Goal: Find contact information: Find contact information

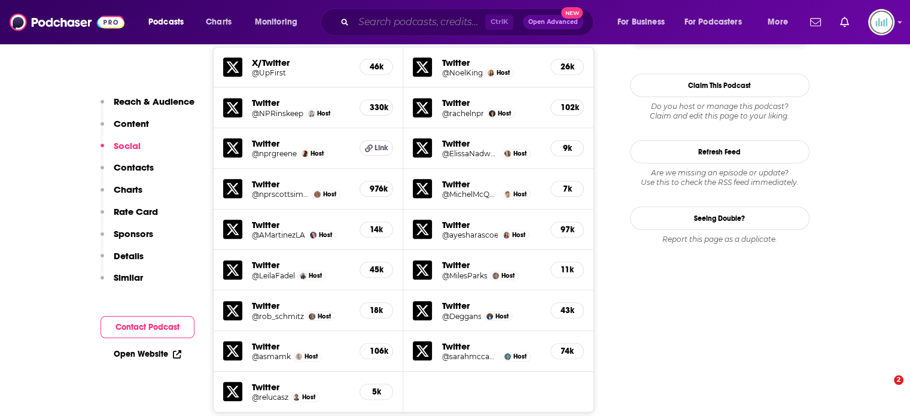
click at [373, 28] on input "Search podcasts, credits, & more..." at bounding box center [420, 22] width 132 height 19
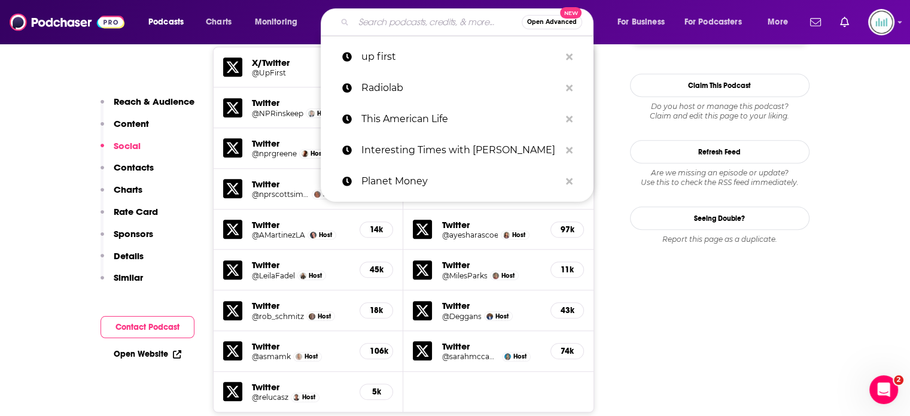
paste input "Advancing Health"
type input "Advancing Health"
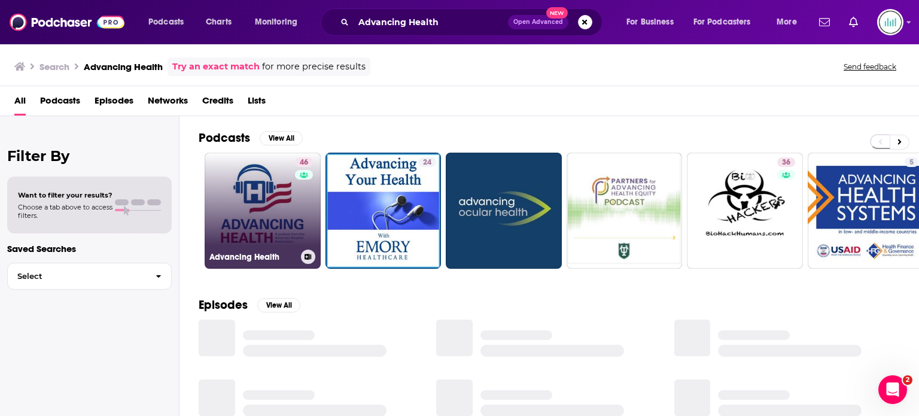
click at [267, 220] on link "46 Advancing Health" at bounding box center [263, 211] width 116 height 116
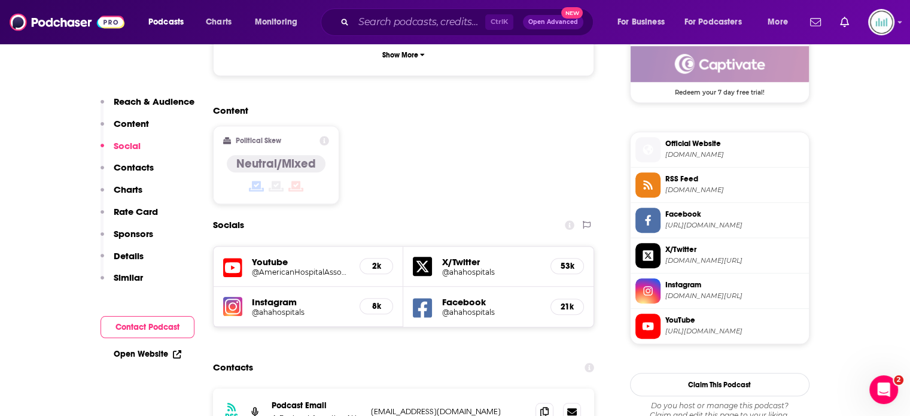
scroll to position [1077, 0]
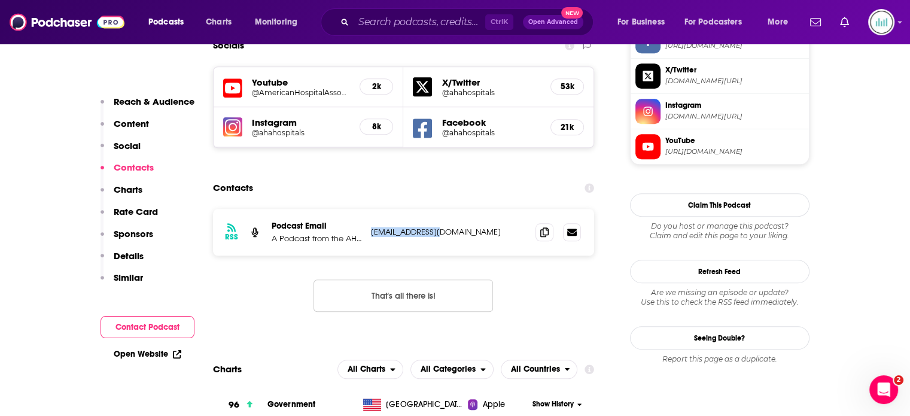
drag, startPoint x: 455, startPoint y: 170, endPoint x: 370, endPoint y: 173, distance: 84.4
click at [371, 227] on p "[EMAIL_ADDRESS][DOMAIN_NAME]" at bounding box center [449, 232] width 156 height 10
copy p "[EMAIL_ADDRESS][DOMAIN_NAME]"
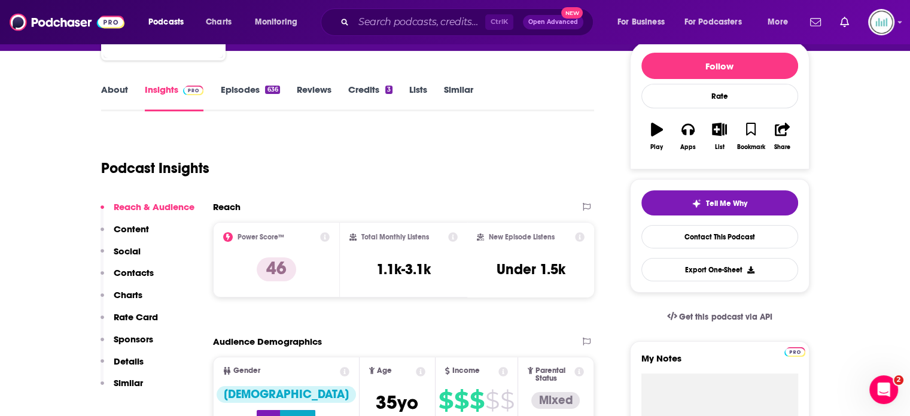
scroll to position [0, 0]
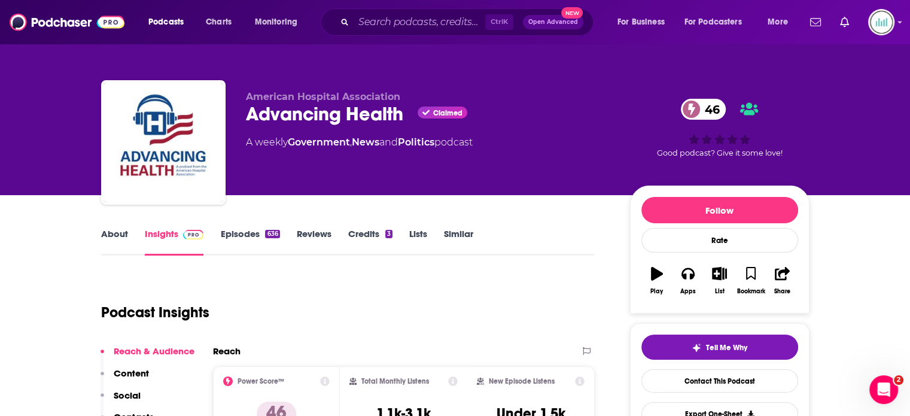
click at [117, 233] on link "About" at bounding box center [114, 242] width 27 height 28
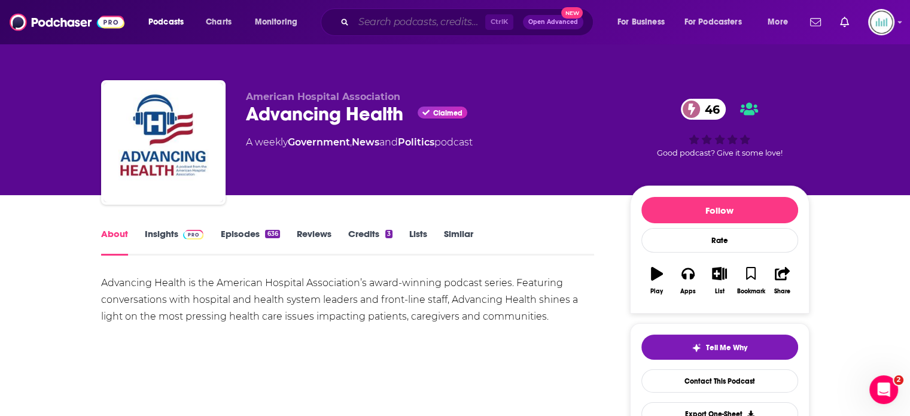
click at [369, 26] on input "Search podcasts, credits, & more..." at bounding box center [420, 22] width 132 height 19
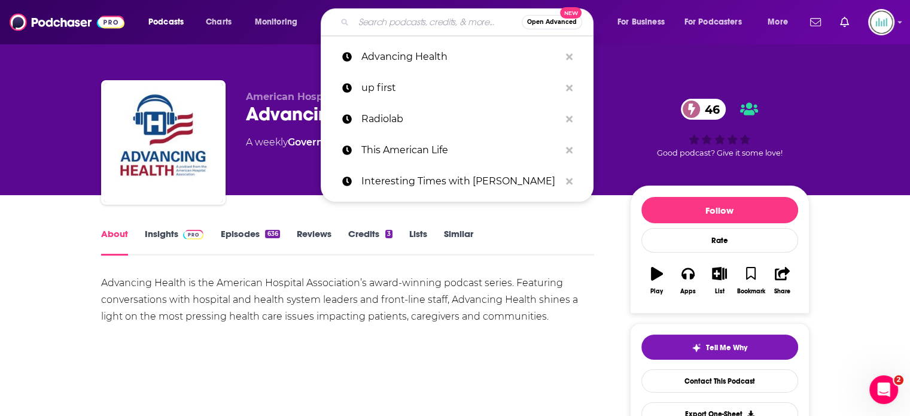
paste input "America Dissected"
type input "America Dissected"
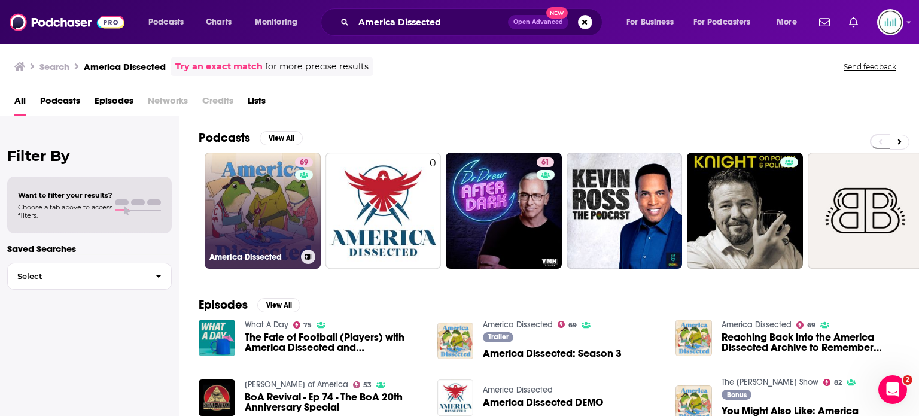
click at [267, 205] on link "69 America Dissected" at bounding box center [263, 211] width 116 height 116
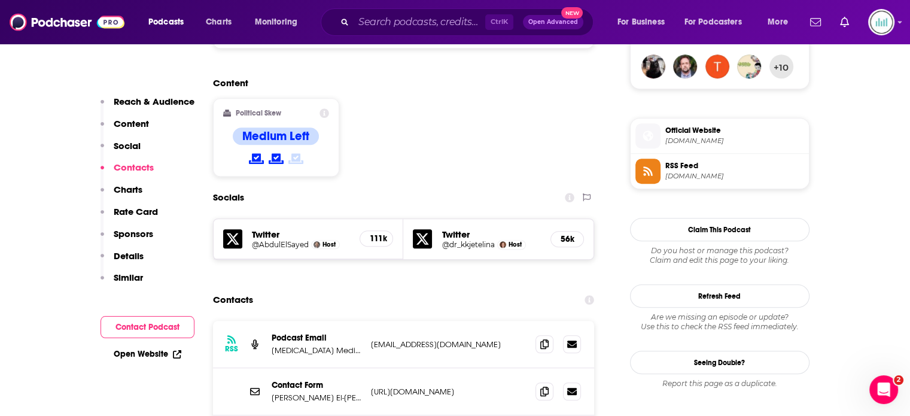
scroll to position [957, 0]
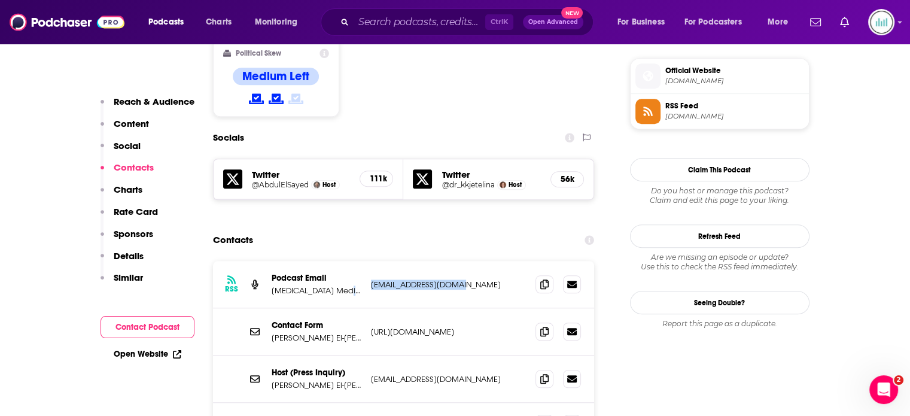
drag, startPoint x: 456, startPoint y: 237, endPoint x: 365, endPoint y: 241, distance: 91.6
click at [365, 261] on div "RSS Podcast Email [MEDICAL_DATA] Media LLC [EMAIL_ADDRESS][DOMAIN_NAME] [EMAIL_…" at bounding box center [404, 284] width 382 height 47
copy div "[EMAIL_ADDRESS][DOMAIN_NAME]"
click at [544, 275] on span at bounding box center [544, 284] width 18 height 18
